Goal: Navigation & Orientation: Go to known website

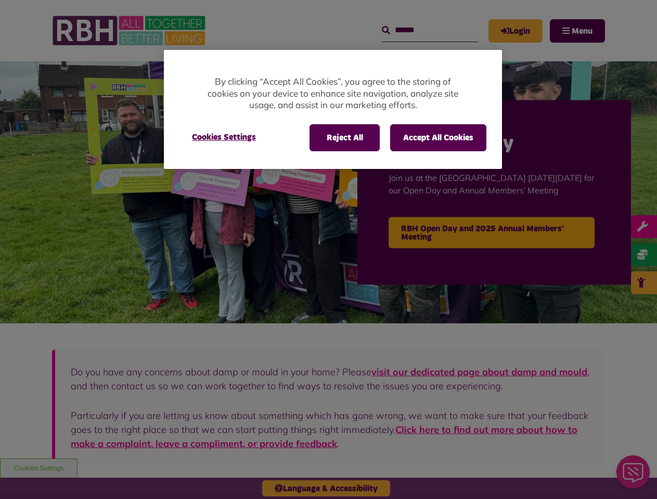
click at [328, 250] on div at bounding box center [328, 249] width 657 height 499
click at [344, 138] on button "Reject All" at bounding box center [344, 137] width 70 height 27
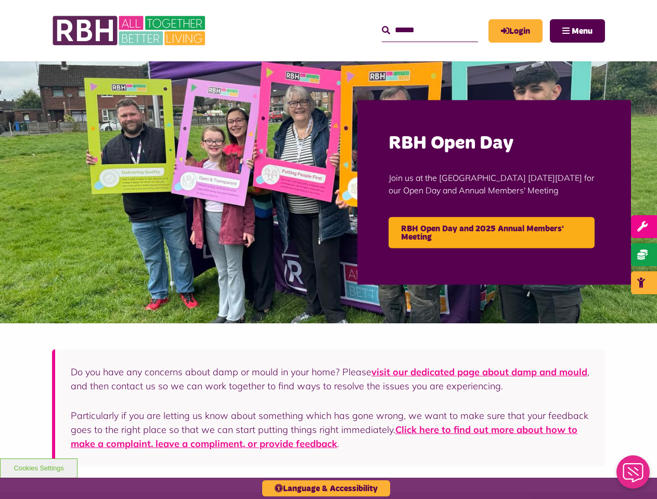
click at [438, 138] on button "Accept All Cookies" at bounding box center [438, 137] width 96 height 27
click at [224, 137] on img at bounding box center [328, 192] width 657 height 262
